Goal: Task Accomplishment & Management: Manage account settings

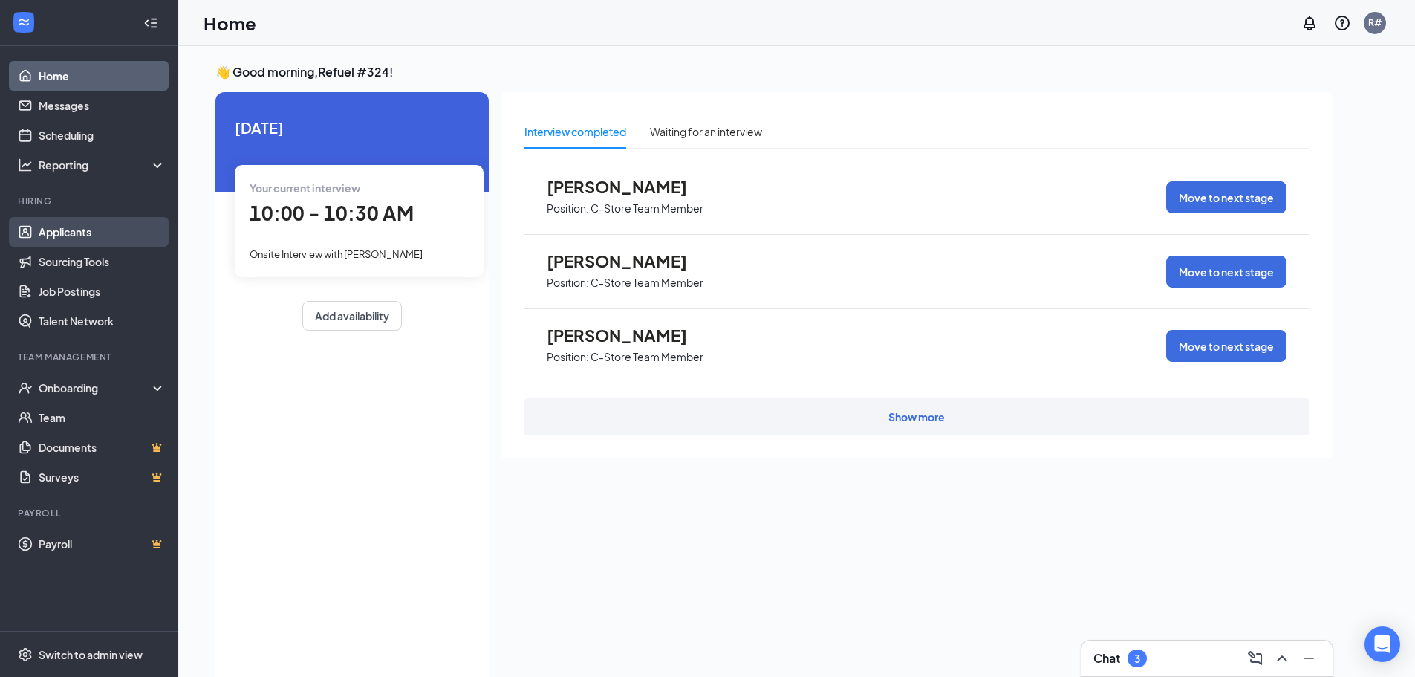
click at [70, 230] on link "Applicants" at bounding box center [102, 232] width 127 height 30
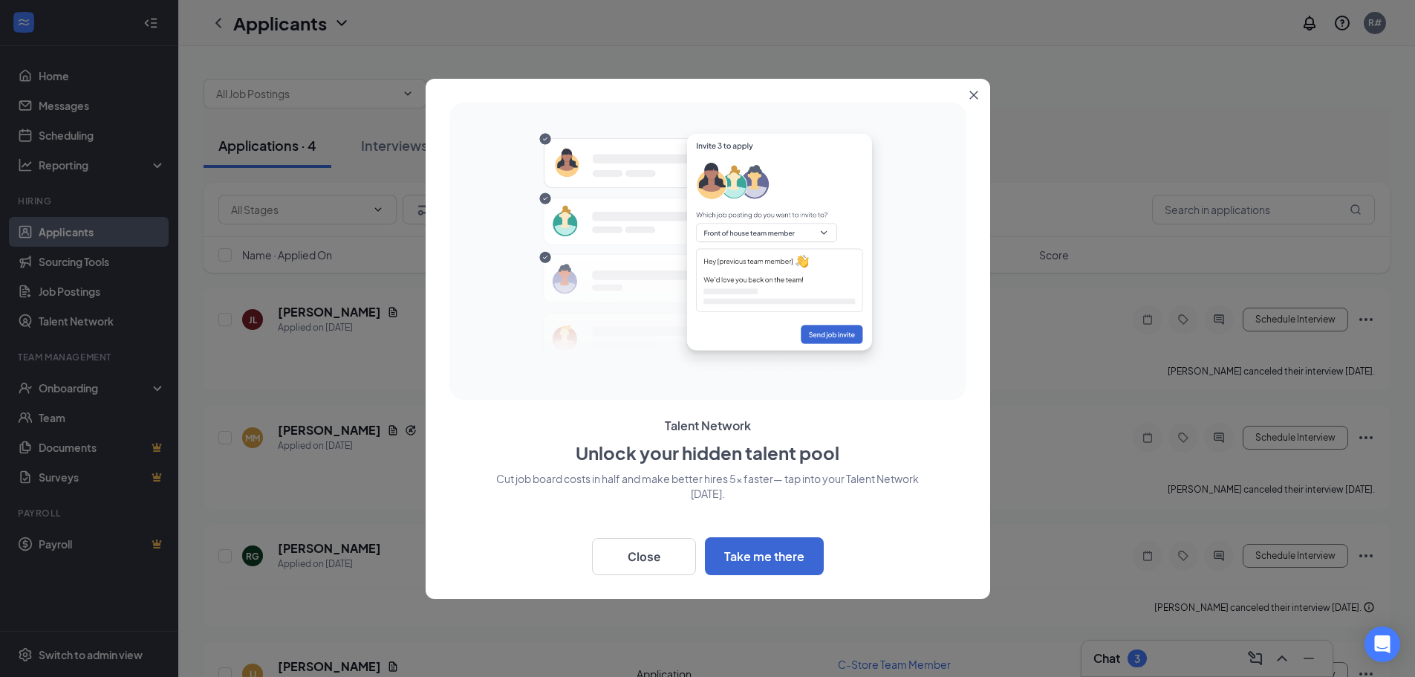
click at [978, 89] on button "Close" at bounding box center [976, 92] width 27 height 27
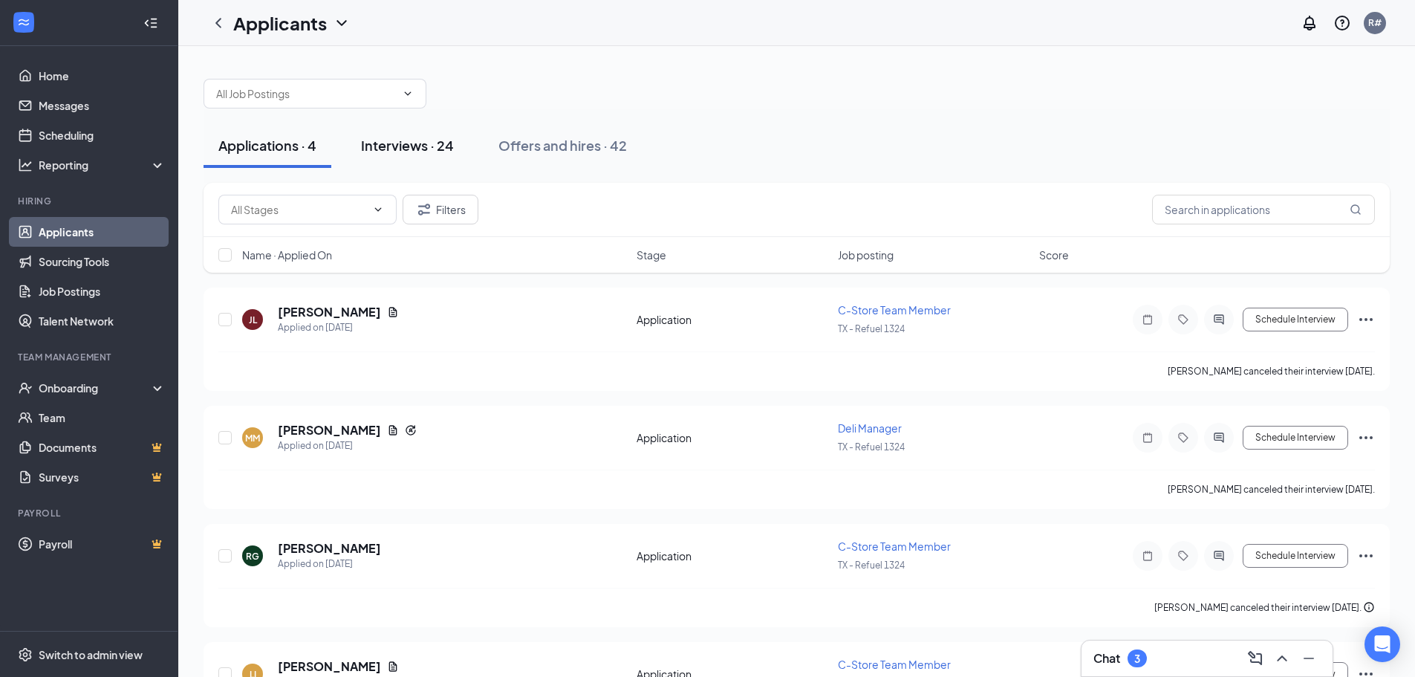
click at [391, 140] on div "Interviews · 24" at bounding box center [407, 145] width 93 height 19
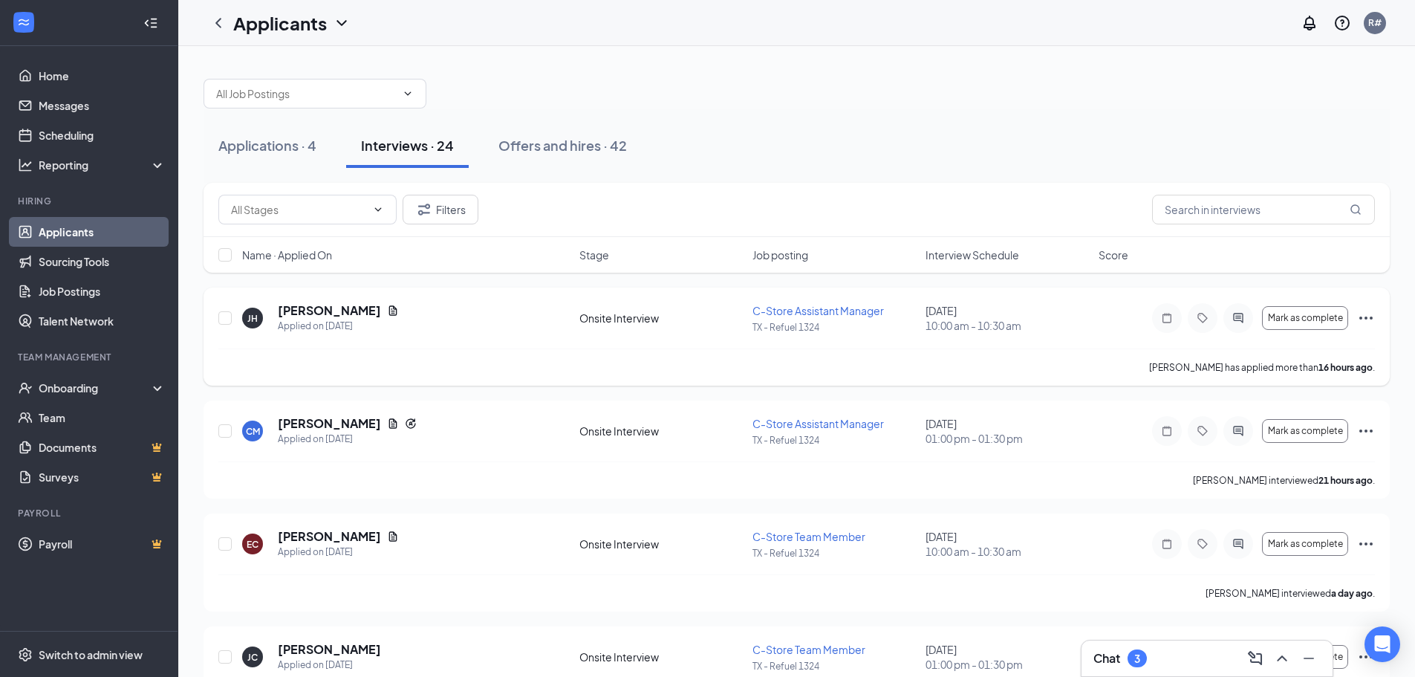
click at [789, 311] on span "C-Store Assistant Manager" at bounding box center [817, 310] width 131 height 13
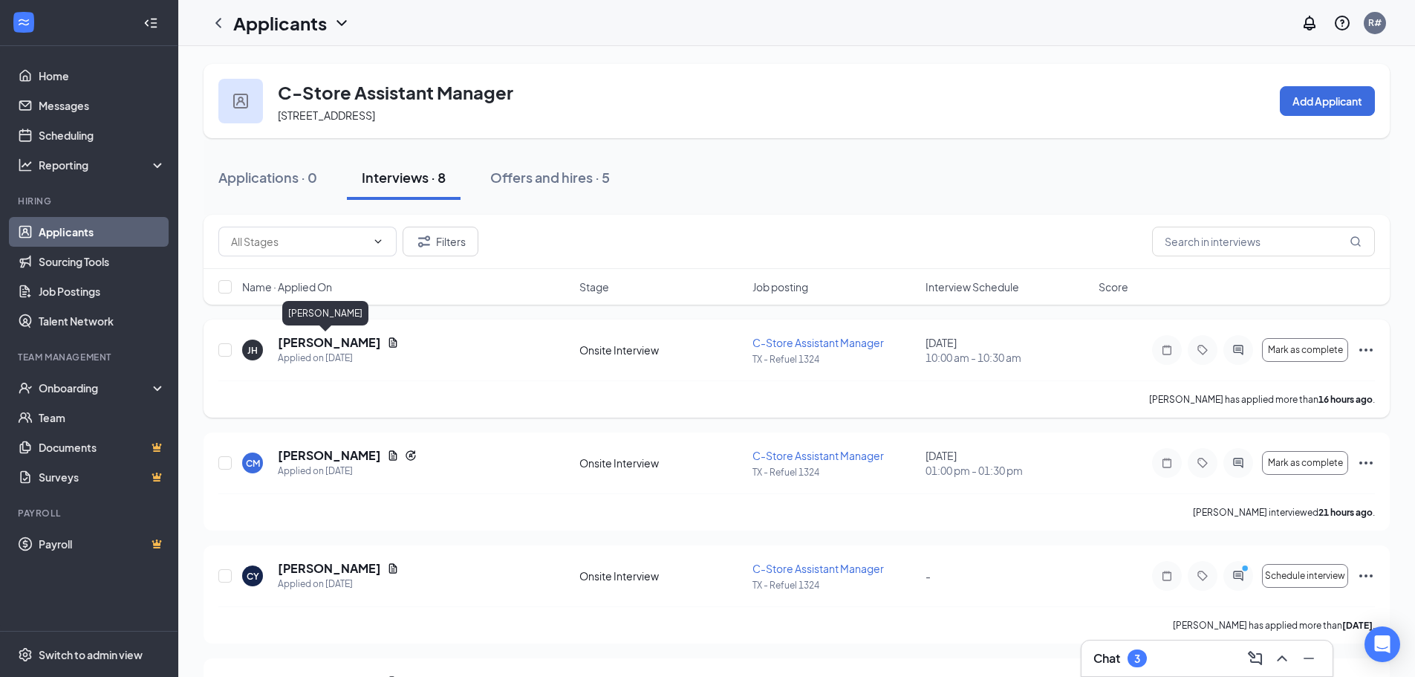
drag, startPoint x: 305, startPoint y: 345, endPoint x: 318, endPoint y: 343, distance: 12.7
click at [306, 345] on h5 "[PERSON_NAME]" at bounding box center [329, 342] width 103 height 16
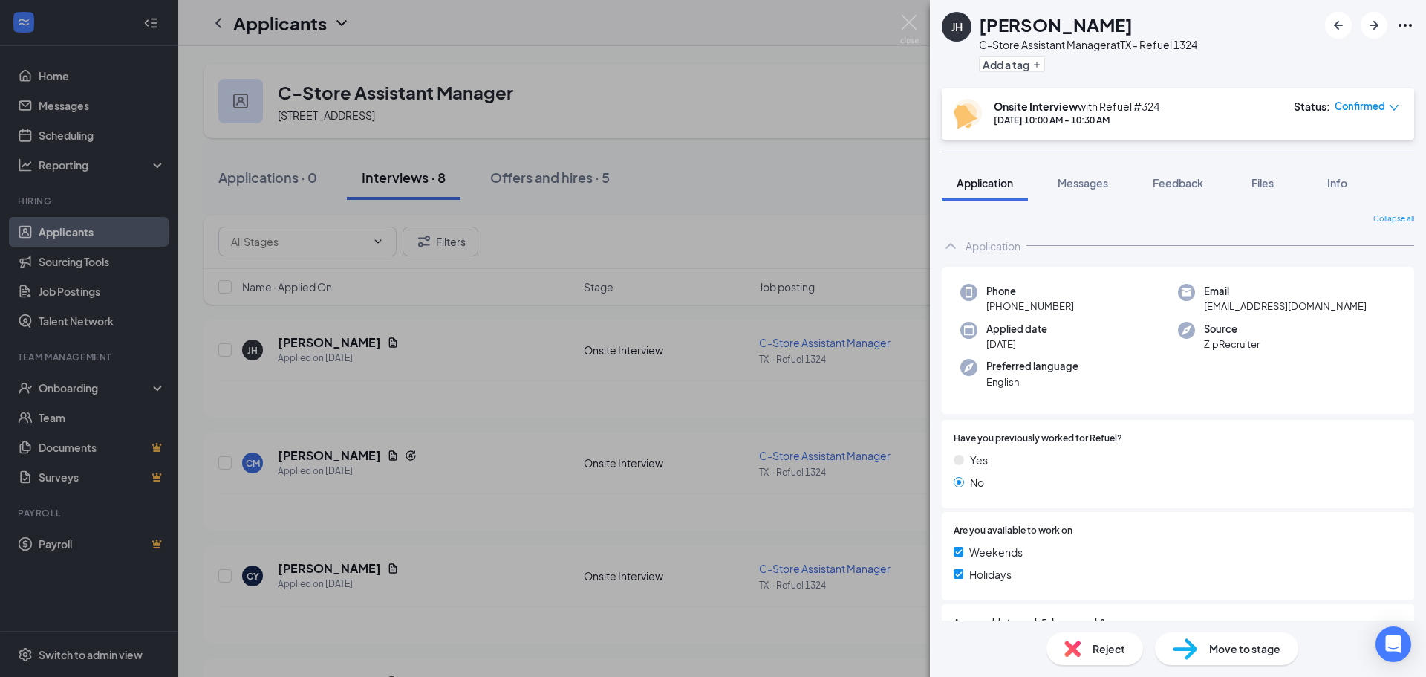
click at [1403, 23] on icon "Ellipses" at bounding box center [1405, 25] width 18 height 18
click at [1159, 23] on div "[PERSON_NAME]" at bounding box center [1088, 24] width 218 height 25
click at [1404, 20] on icon "Ellipses" at bounding box center [1405, 25] width 18 height 18
click at [1306, 56] on link "View full application" at bounding box center [1325, 59] width 160 height 15
